Goal: Obtain resource: Obtain resource

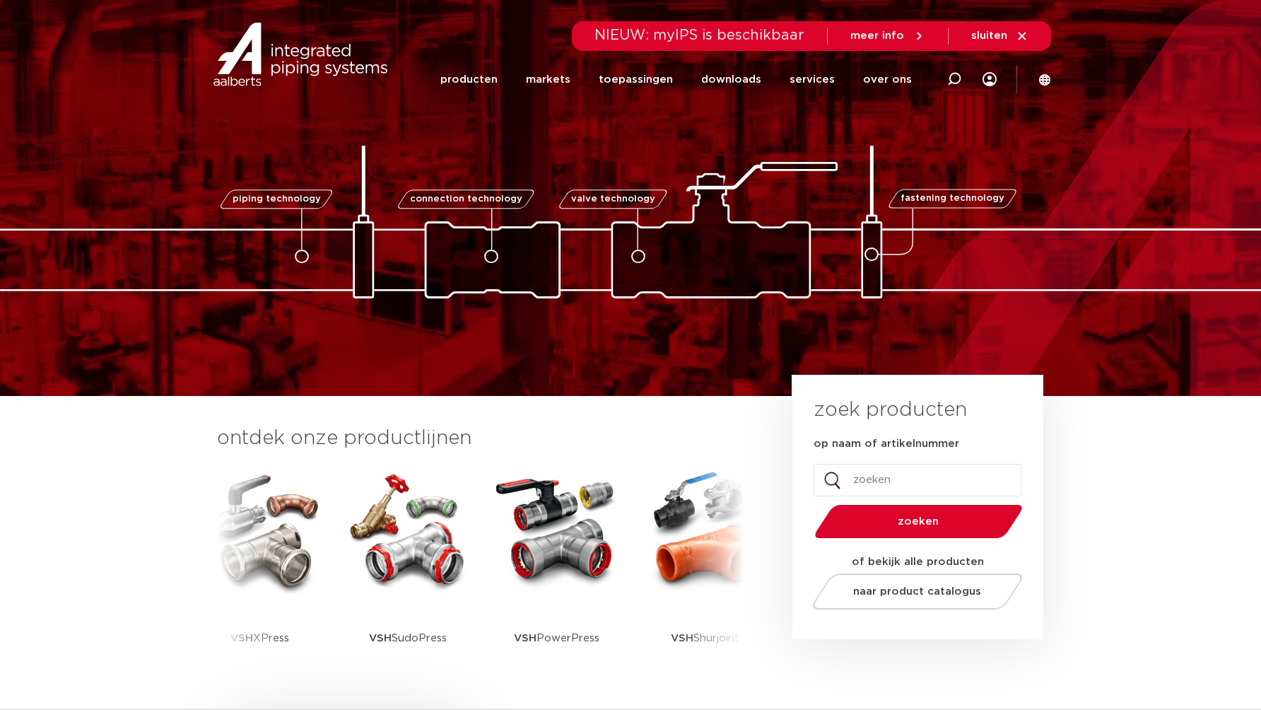
drag, startPoint x: 952, startPoint y: 81, endPoint x: 930, endPoint y: 78, distance: 21.5
click at [952, 81] on icon at bounding box center [953, 79] width 17 height 17
paste input "4753221"
type input "4753221"
click button "Zoeken" at bounding box center [0, 0] width 0 height 0
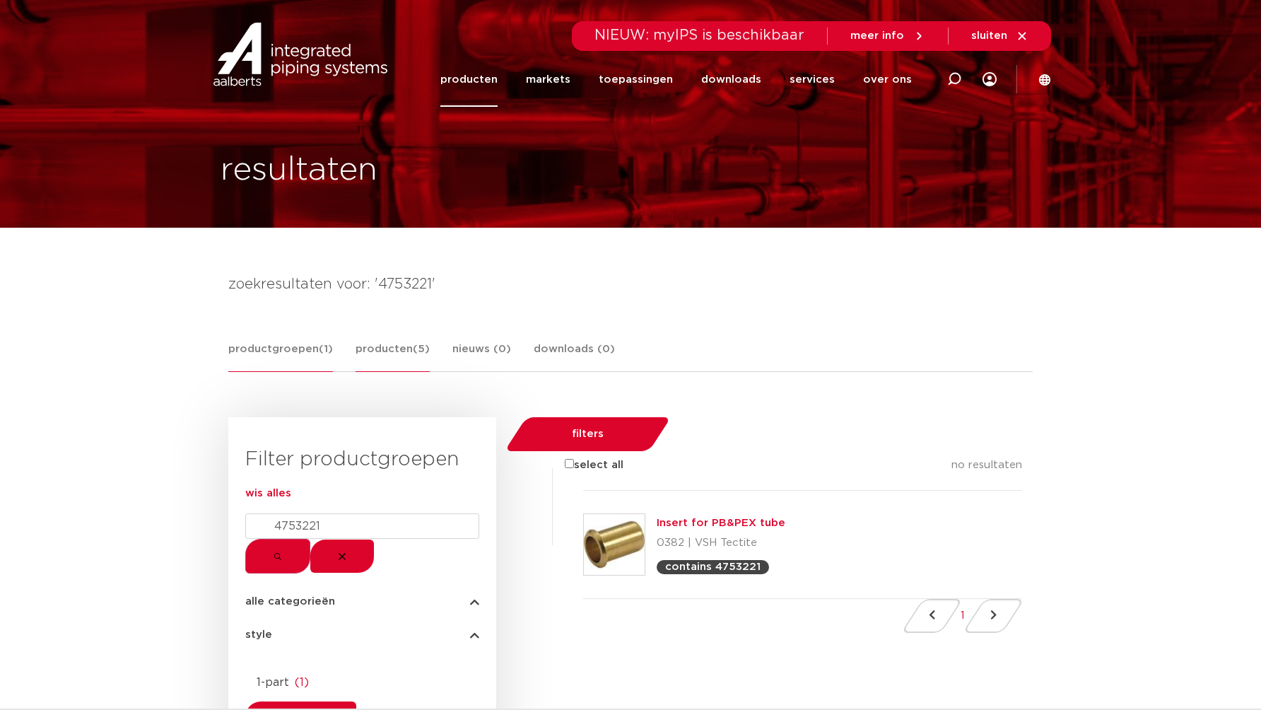
click at [388, 353] on link "producten (5)" at bounding box center [393, 356] width 74 height 31
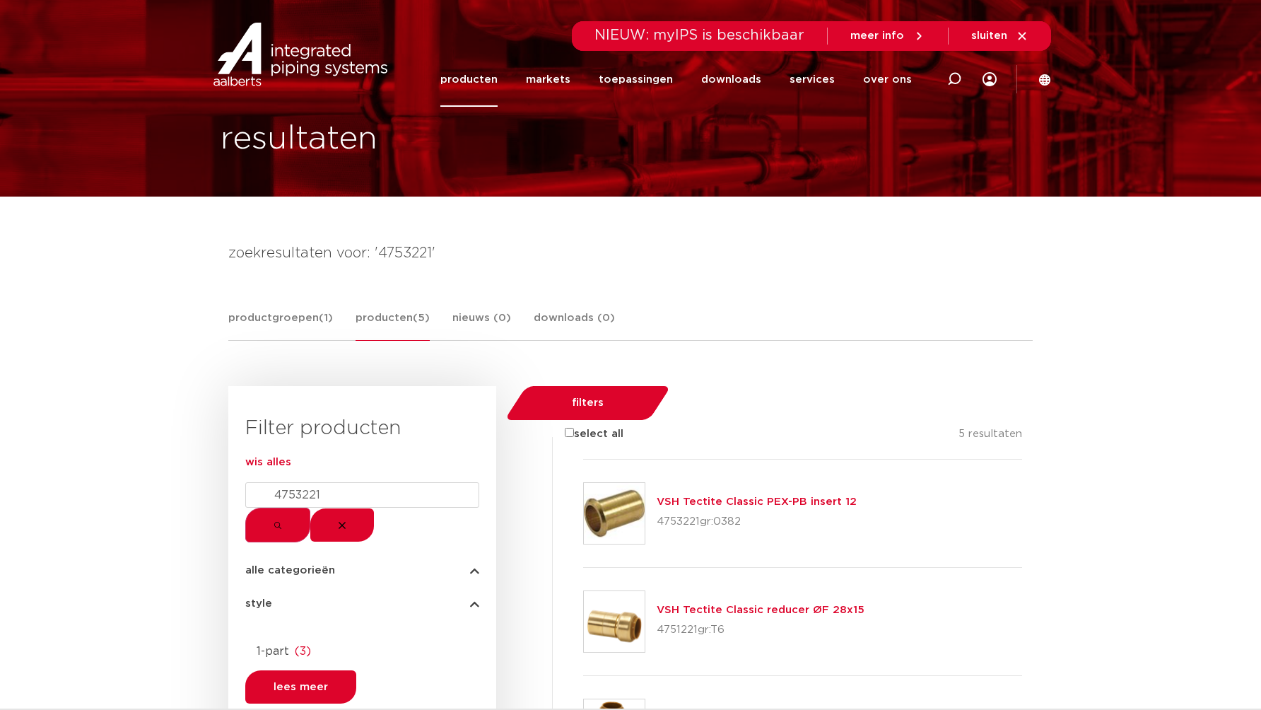
click at [706, 496] on link "VSH Tectite Classic PEX-PB insert 12" at bounding box center [757, 501] width 200 height 11
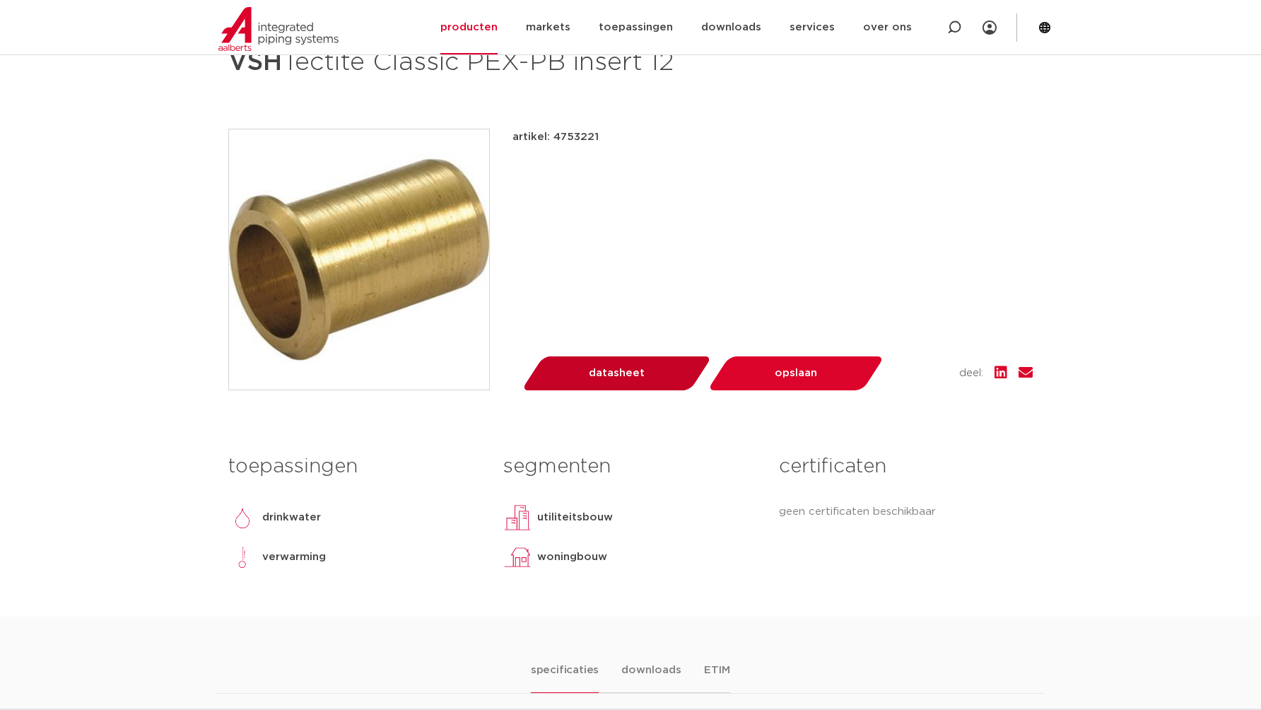
scroll to position [247, 0]
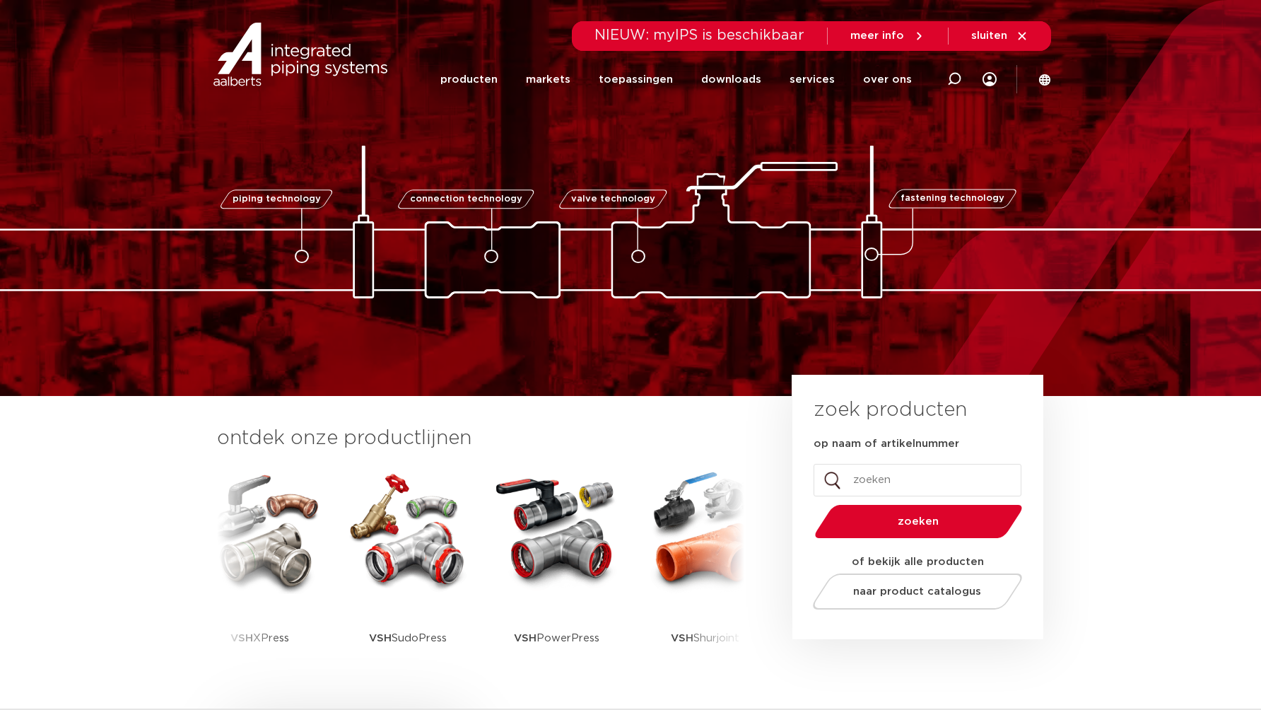
drag, startPoint x: 952, startPoint y: 81, endPoint x: 928, endPoint y: 86, distance: 24.5
click at [952, 81] on icon at bounding box center [954, 79] width 14 height 14
paste input "4753221"
type input "4753221"
click button "Zoeken" at bounding box center [0, 0] width 0 height 0
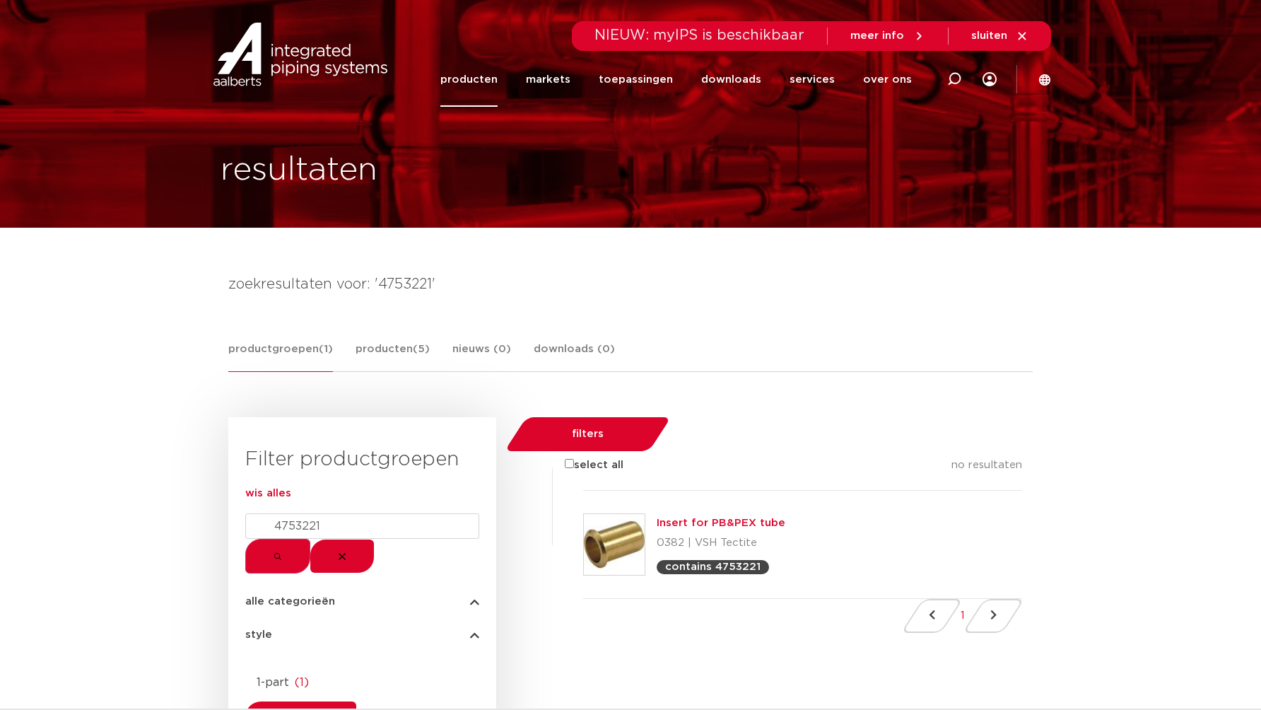
click at [349, 363] on div "productgroepen (1) producten (5) nieuws (0) downloads (0)" at bounding box center [630, 356] width 805 height 31
click at [353, 362] on div "productgroepen (1) producten (5) nieuws (0) downloads (0)" at bounding box center [630, 356] width 805 height 31
click at [358, 359] on link "producten (5)" at bounding box center [393, 356] width 74 height 31
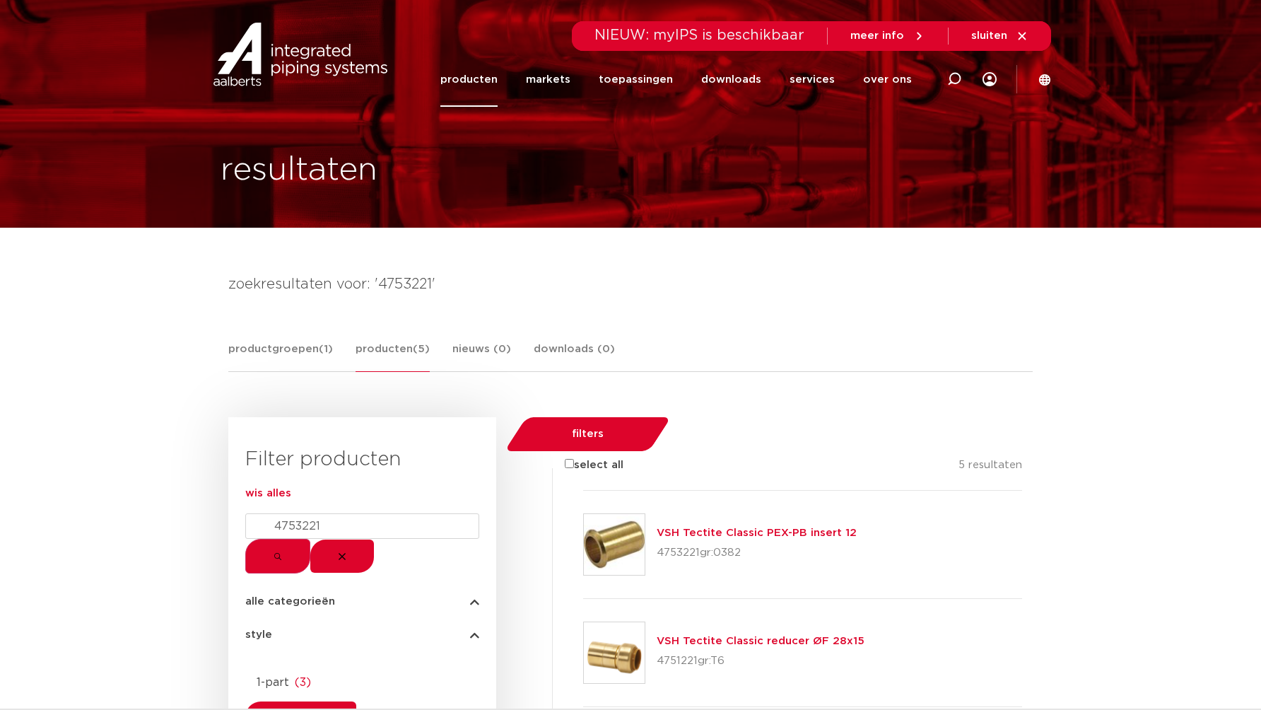
drag, startPoint x: 721, startPoint y: 517, endPoint x: 713, endPoint y: 513, distance: 9.2
click at [721, 527] on link "VSH Tectite Classic PEX-PB insert 12" at bounding box center [757, 532] width 200 height 11
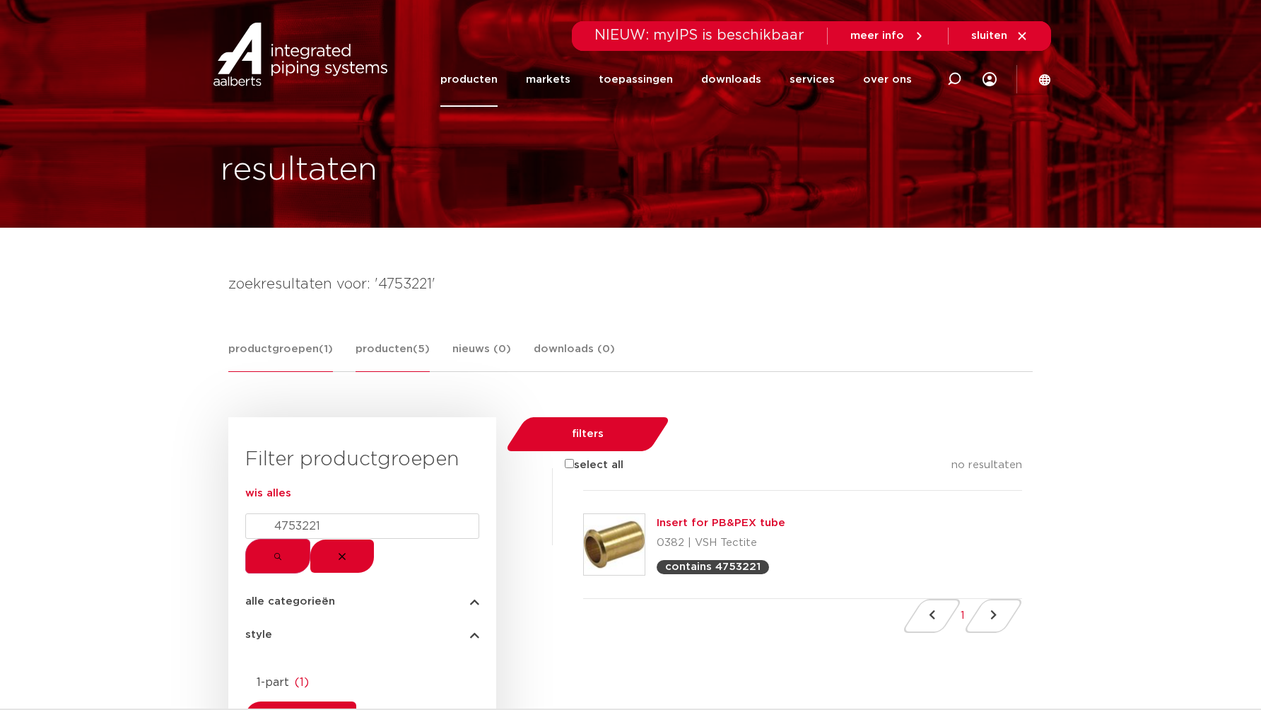
drag, startPoint x: 392, startPoint y: 361, endPoint x: 397, endPoint y: 370, distance: 10.1
click at [392, 361] on link "producten (5)" at bounding box center [393, 356] width 74 height 31
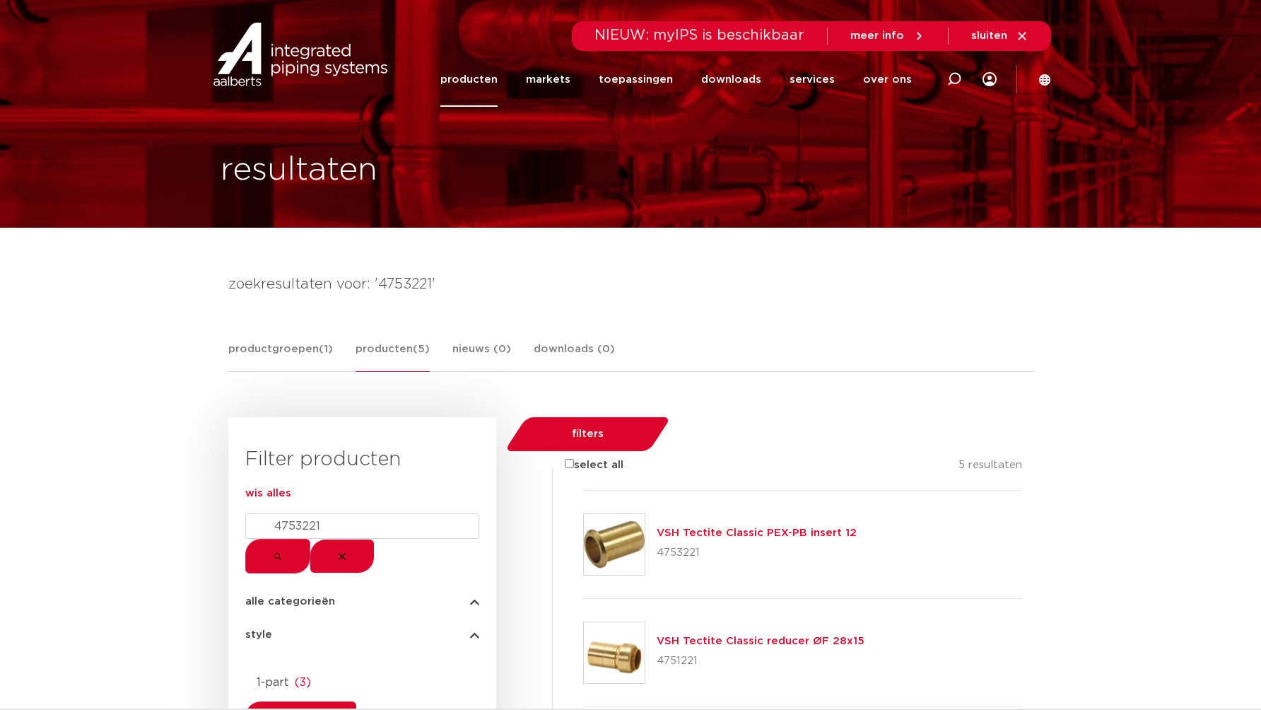
click at [737, 527] on link "VSH Tectite Classic PEX-PB insert 12" at bounding box center [757, 532] width 200 height 11
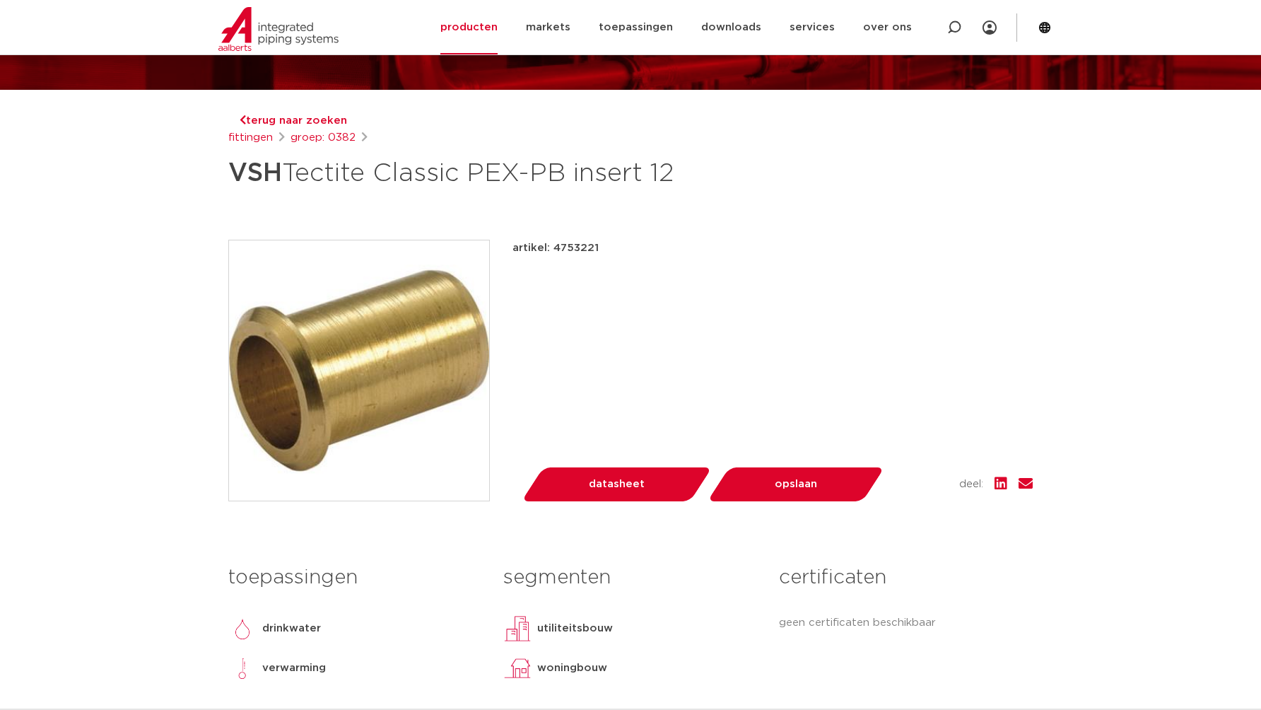
click at [558, 501] on div "artikel: 4753221 lees meer [PERSON_NAME] datasheet" at bounding box center [773, 371] width 520 height 262
click at [572, 501] on link "datasheet" at bounding box center [616, 484] width 169 height 34
